Goal: Information Seeking & Learning: Learn about a topic

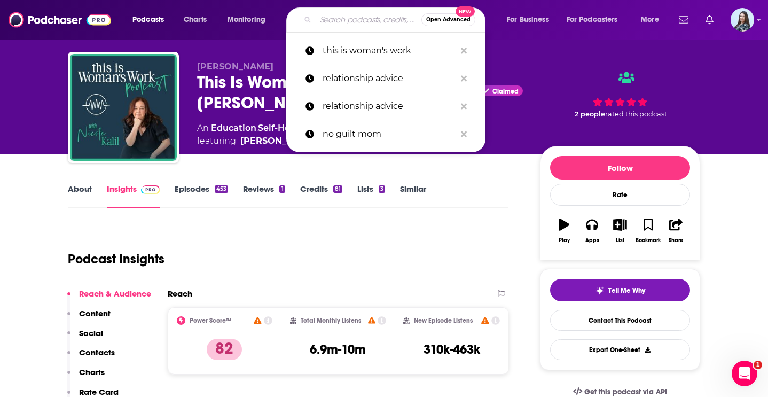
click at [334, 17] on input "Search podcasts, credits, & more..." at bounding box center [368, 19] width 106 height 17
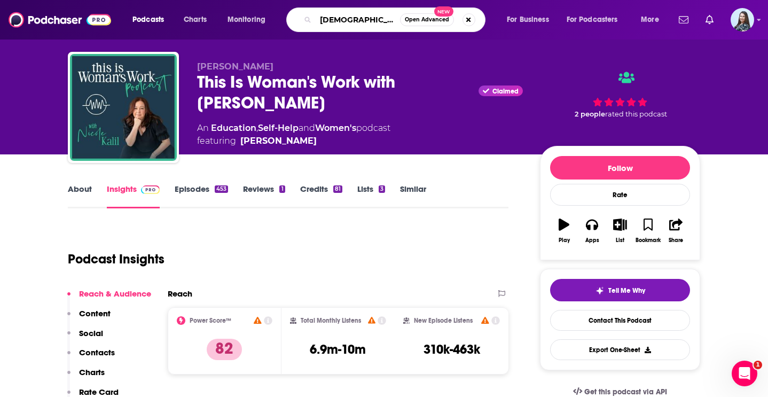
type input "[DEMOGRAPHIC_DATA] women"
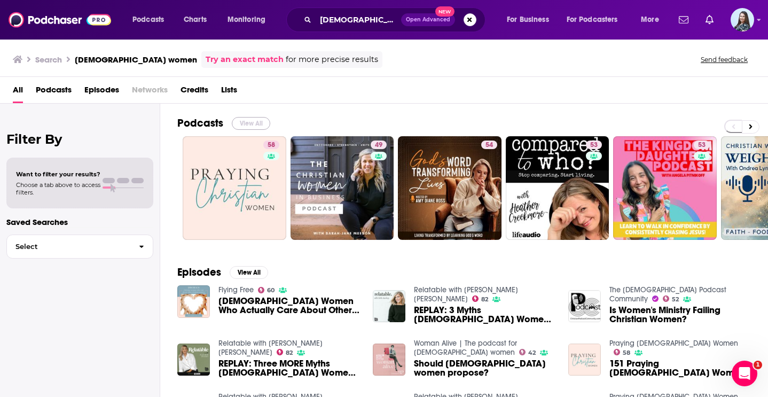
click at [257, 119] on button "View All" at bounding box center [251, 123] width 38 height 13
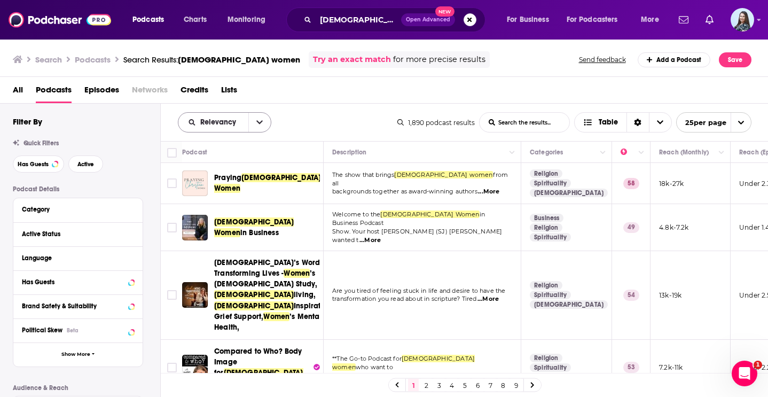
click at [252, 120] on button "open menu" at bounding box center [259, 122] width 22 height 19
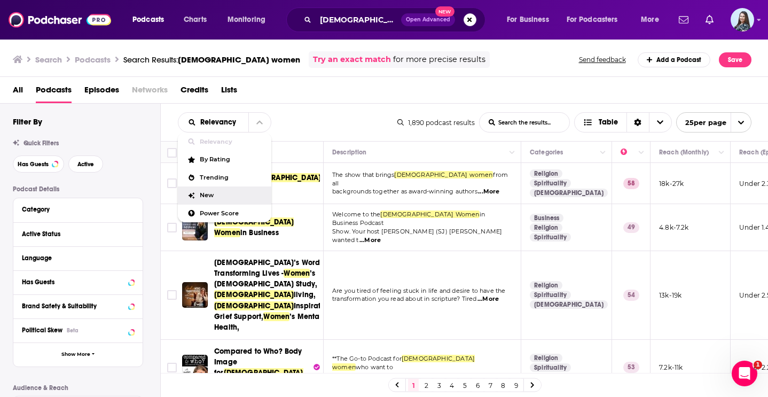
click at [227, 202] on div "New" at bounding box center [224, 195] width 93 height 18
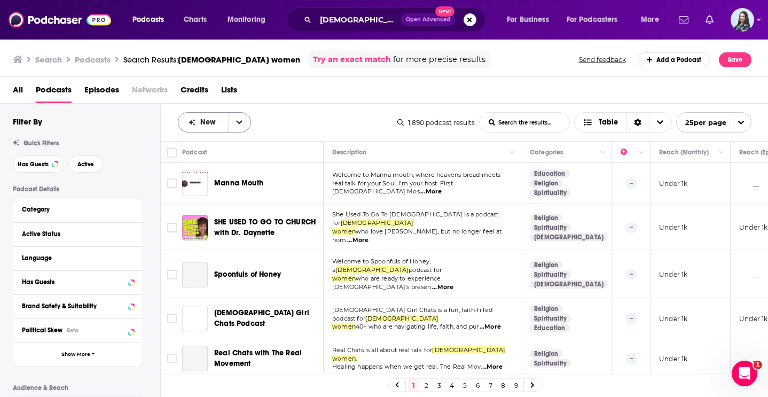
click at [234, 126] on button "open menu" at bounding box center [239, 122] width 22 height 19
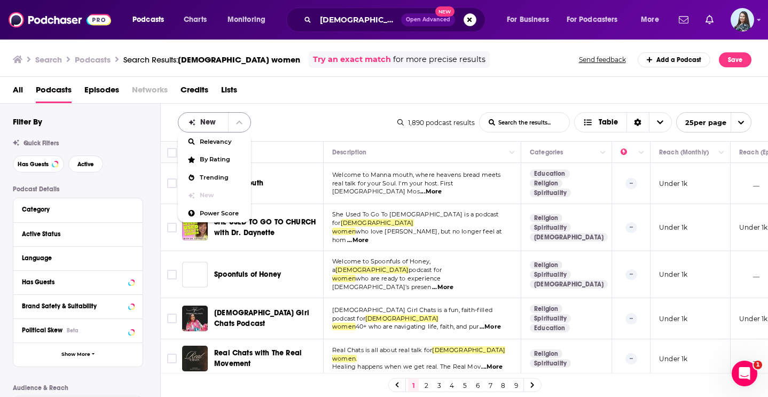
click at [233, 122] on button "close menu" at bounding box center [239, 122] width 22 height 19
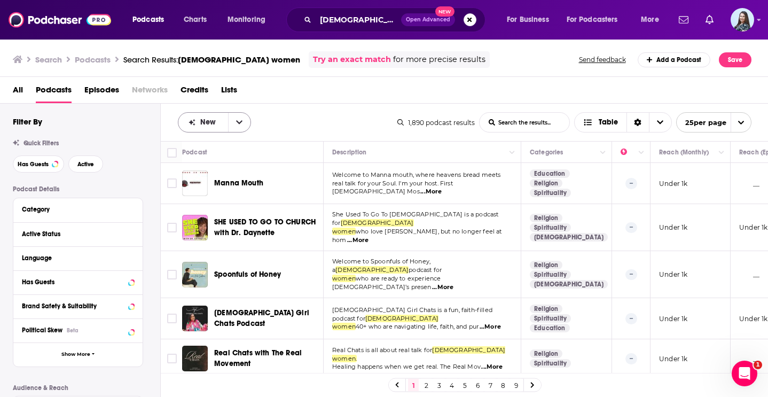
click at [233, 122] on button "open menu" at bounding box center [239, 122] width 22 height 19
click at [209, 215] on span "Power Score" at bounding box center [221, 213] width 43 height 6
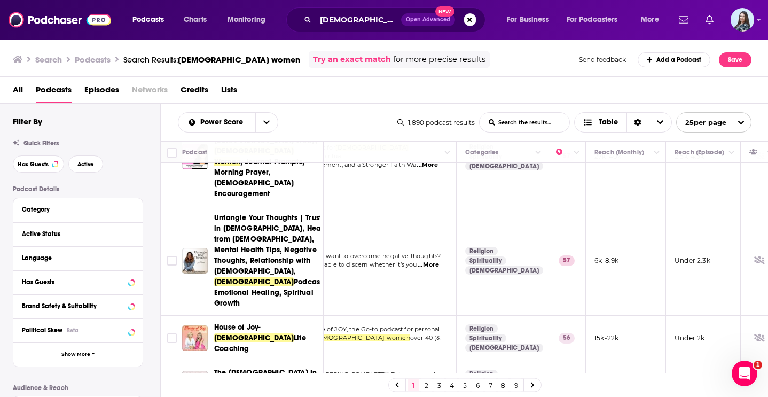
scroll to position [808, 65]
